Goal: Find specific fact: Find specific fact

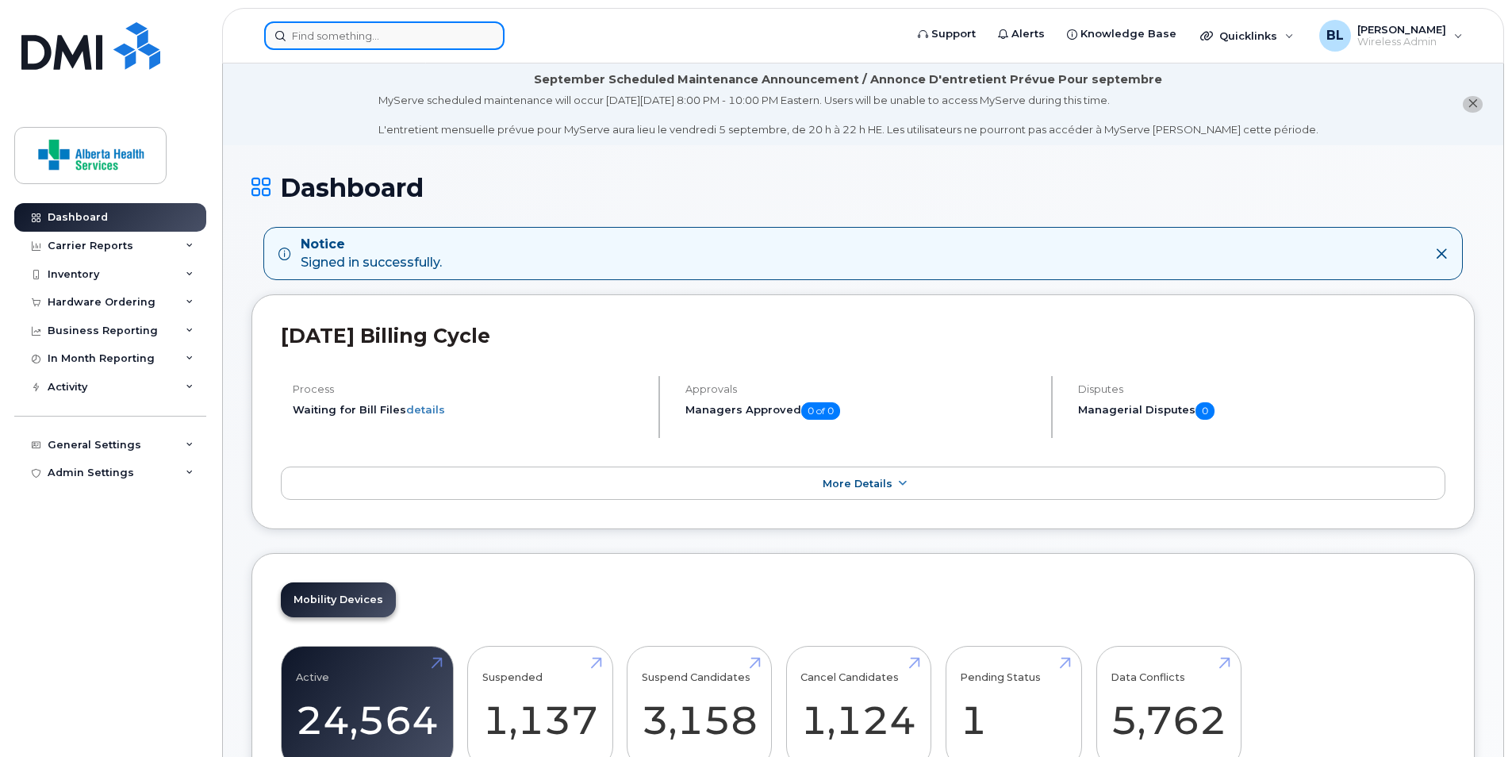
click at [422, 33] on input at bounding box center [384, 35] width 240 height 29
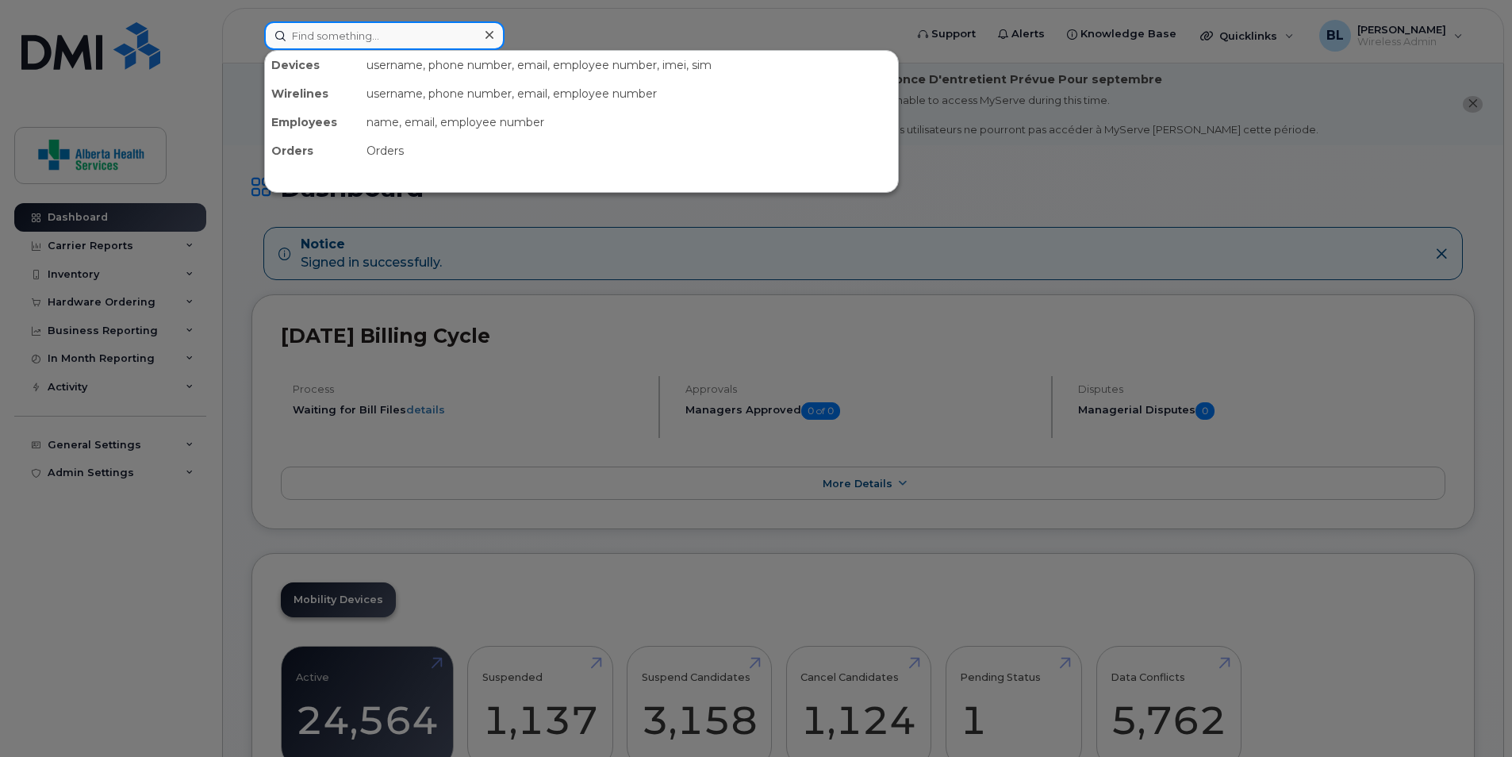
paste input "[PHONE_NUMBER]"
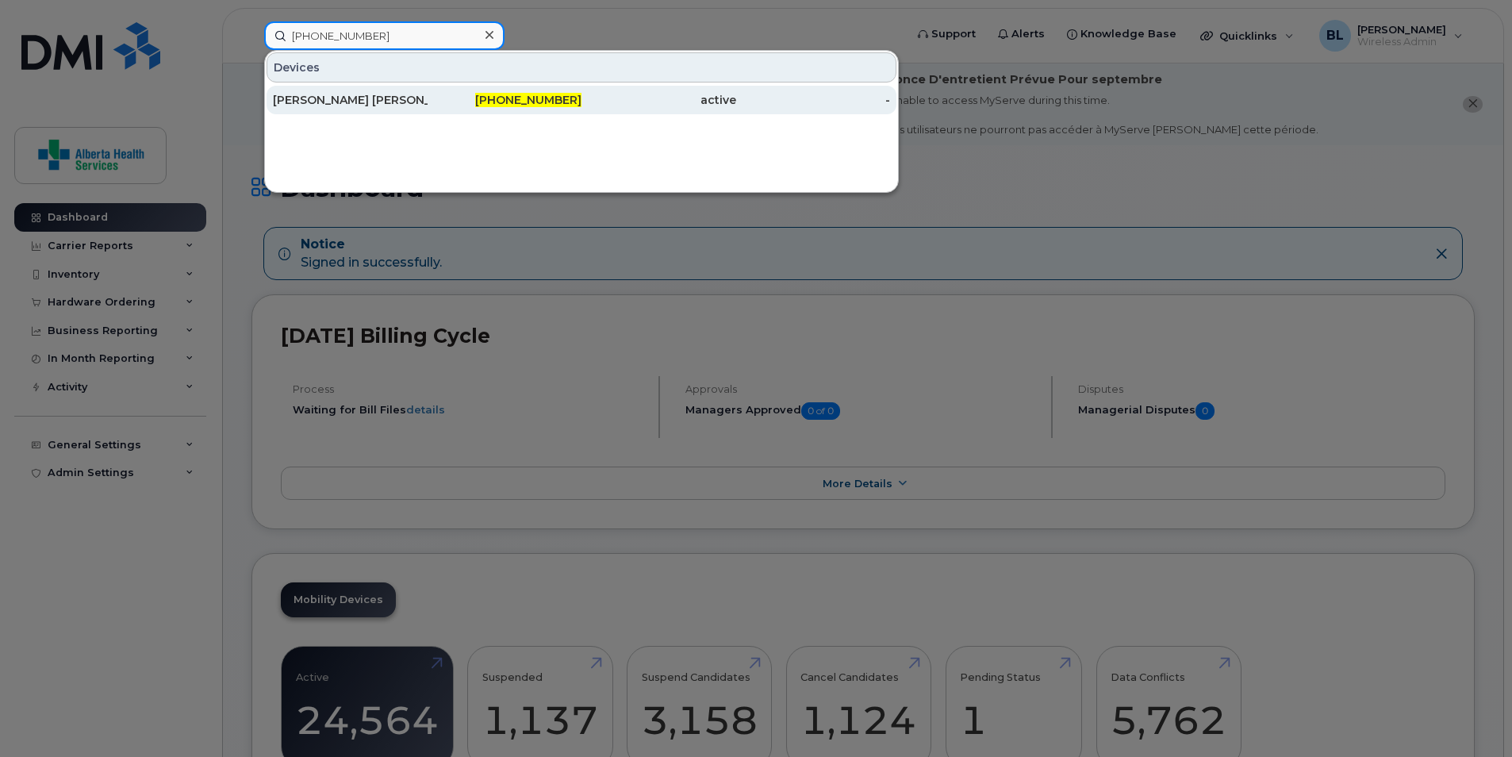
type input "[PHONE_NUMBER]"
click at [366, 95] on div "[PERSON_NAME] [PERSON_NAME]" at bounding box center [350, 100] width 155 height 16
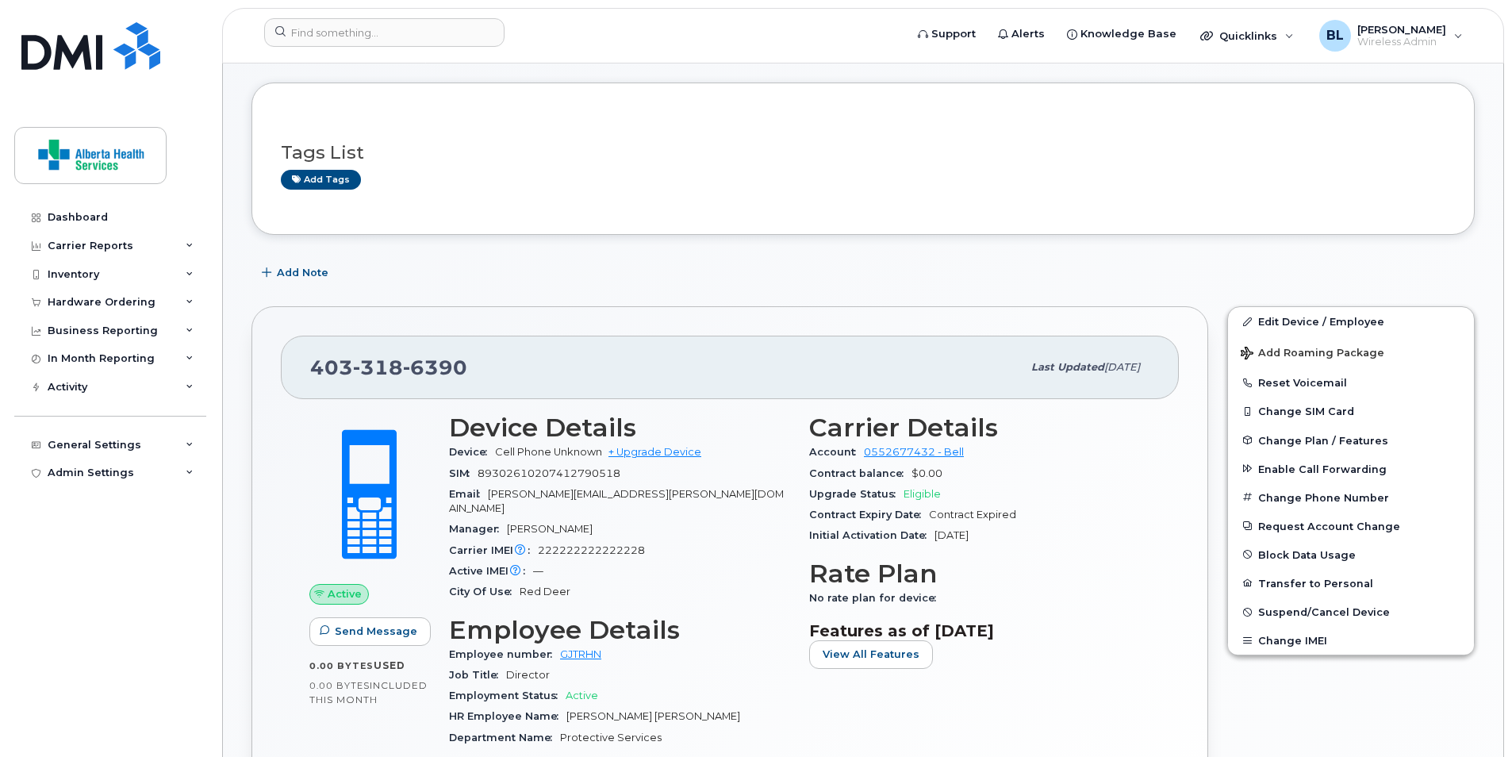
scroll to position [317, 0]
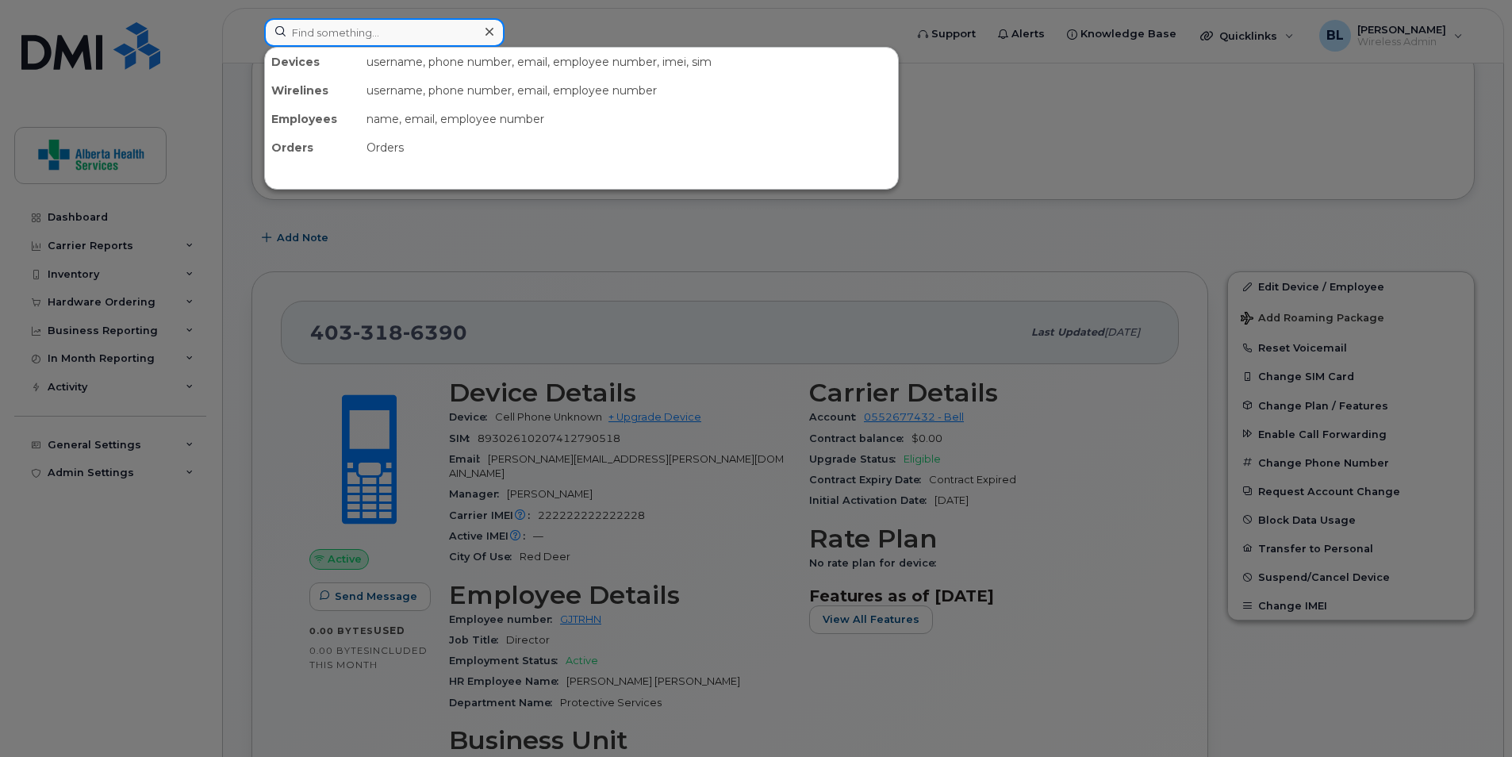
click at [381, 33] on input at bounding box center [384, 32] width 240 height 29
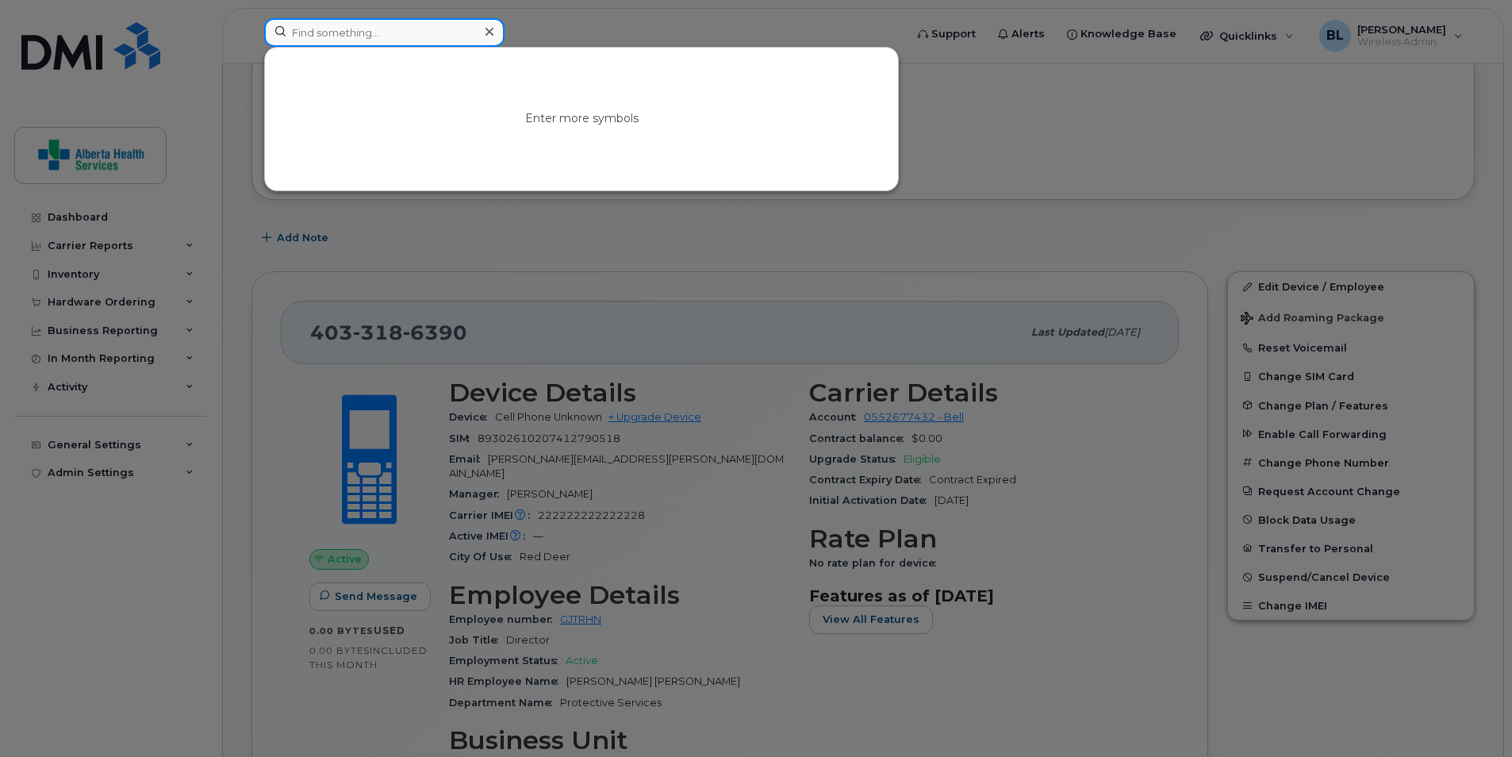
click at [422, 28] on input at bounding box center [384, 32] width 240 height 29
paste input "[PHONE_NUMBER]"
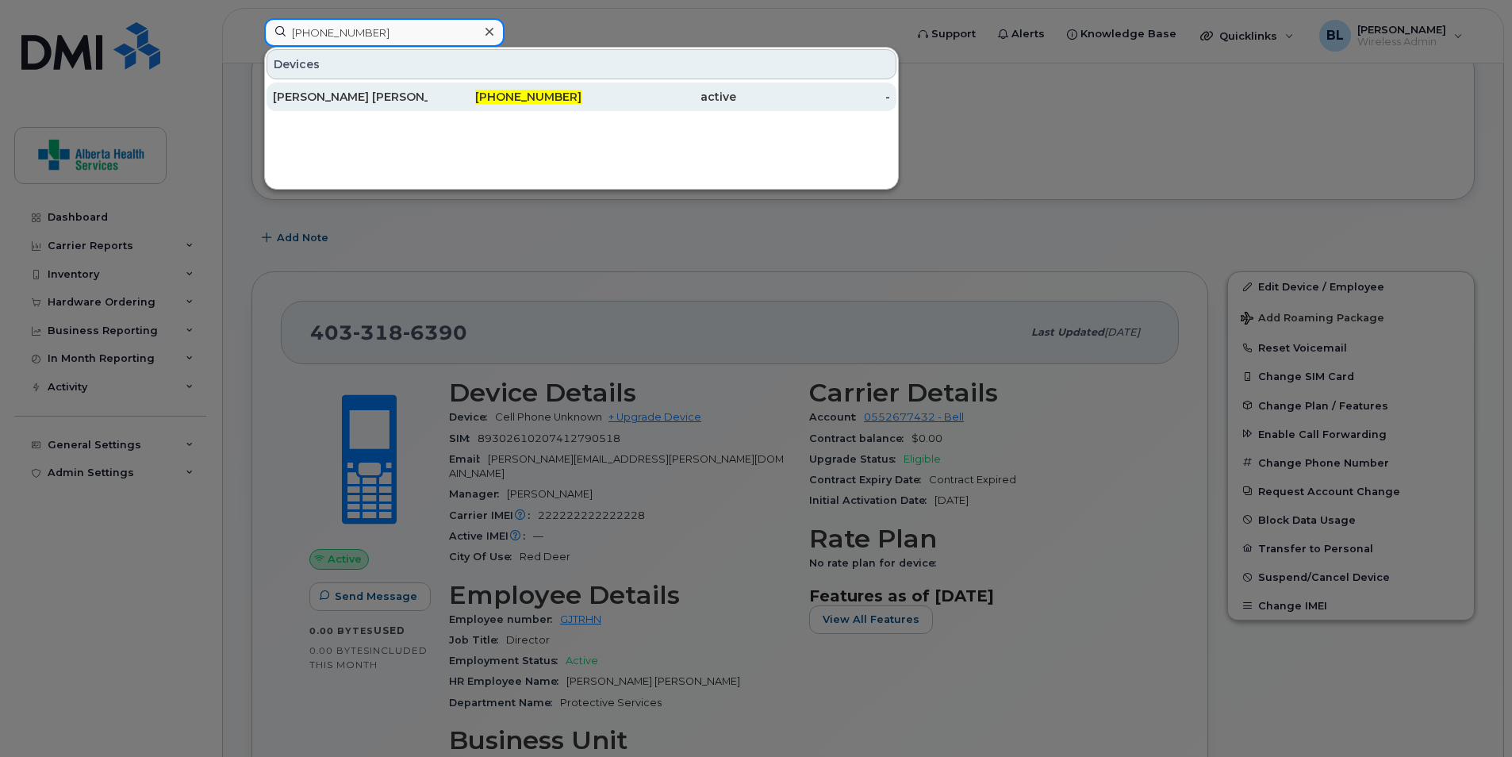
type input "[PHONE_NUMBER]"
click at [286, 97] on div "[PERSON_NAME] [PERSON_NAME]" at bounding box center [350, 97] width 155 height 16
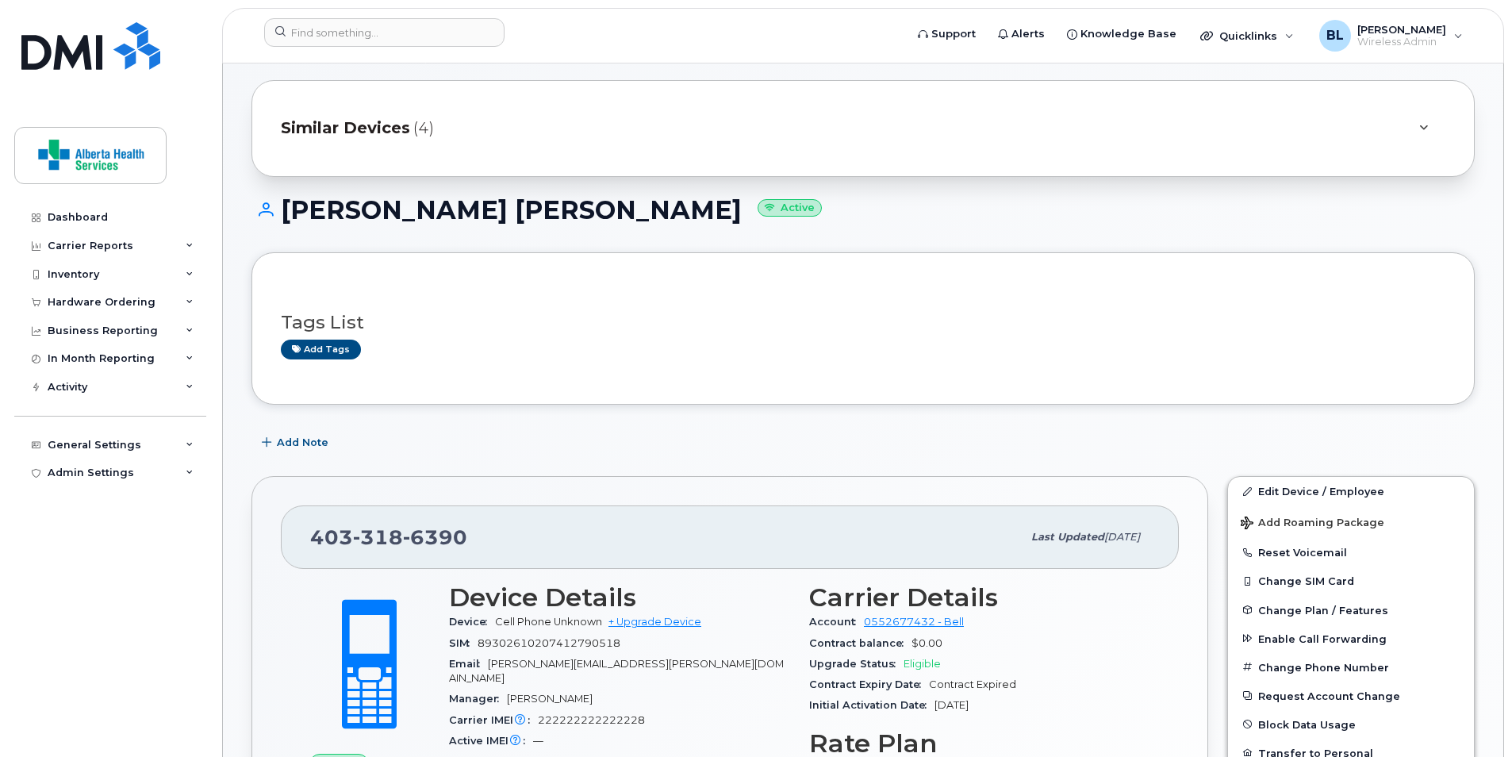
scroll to position [238, 0]
